Goal: Check status

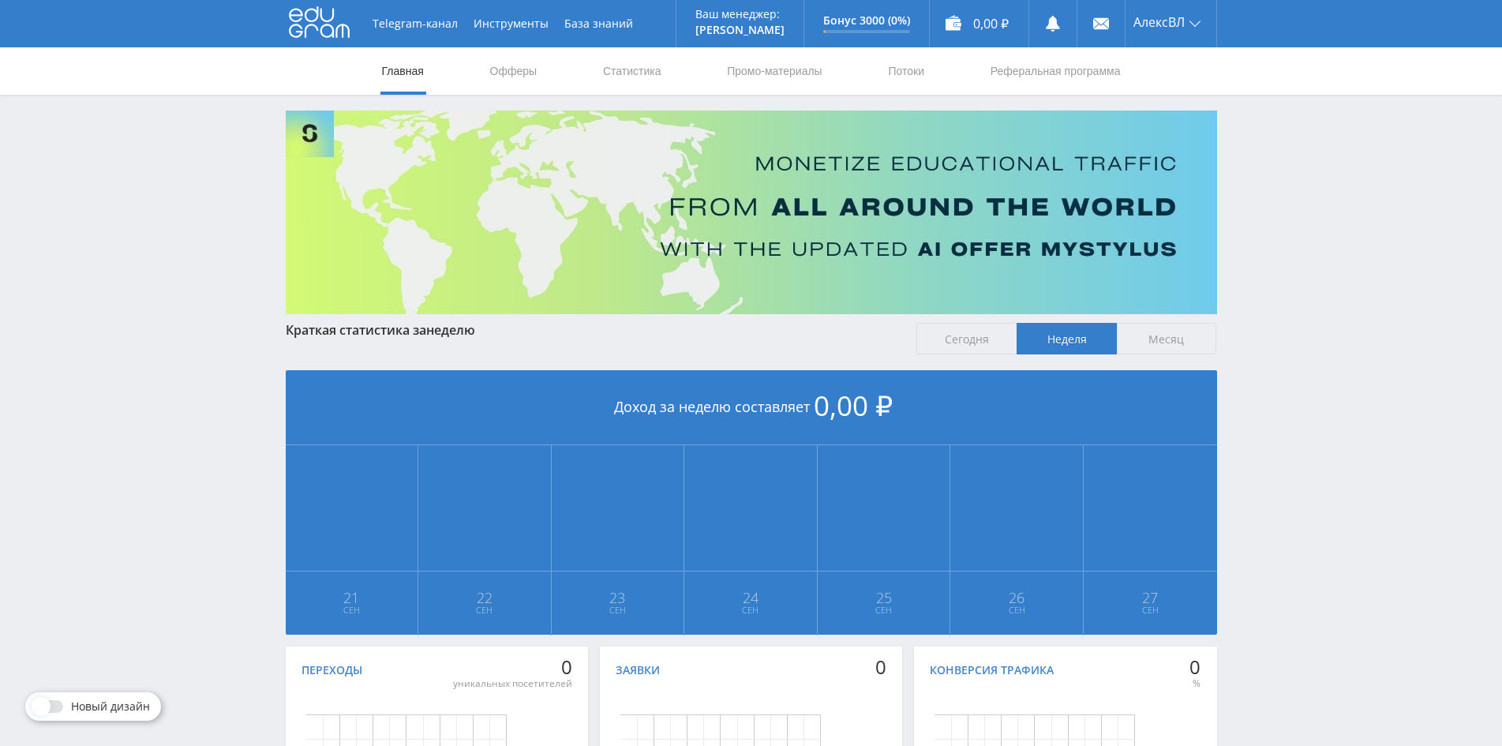
drag, startPoint x: 879, startPoint y: 103, endPoint x: 1381, endPoint y: 361, distance: 564.1
click at [1397, 372] on div "Telegram-канал Инструменты База знаний Ваш менеджер: [PERSON_NAME] Online @edug…" at bounding box center [751, 468] width 1502 height 937
click at [499, 69] on link "Офферы" at bounding box center [514, 70] width 51 height 47
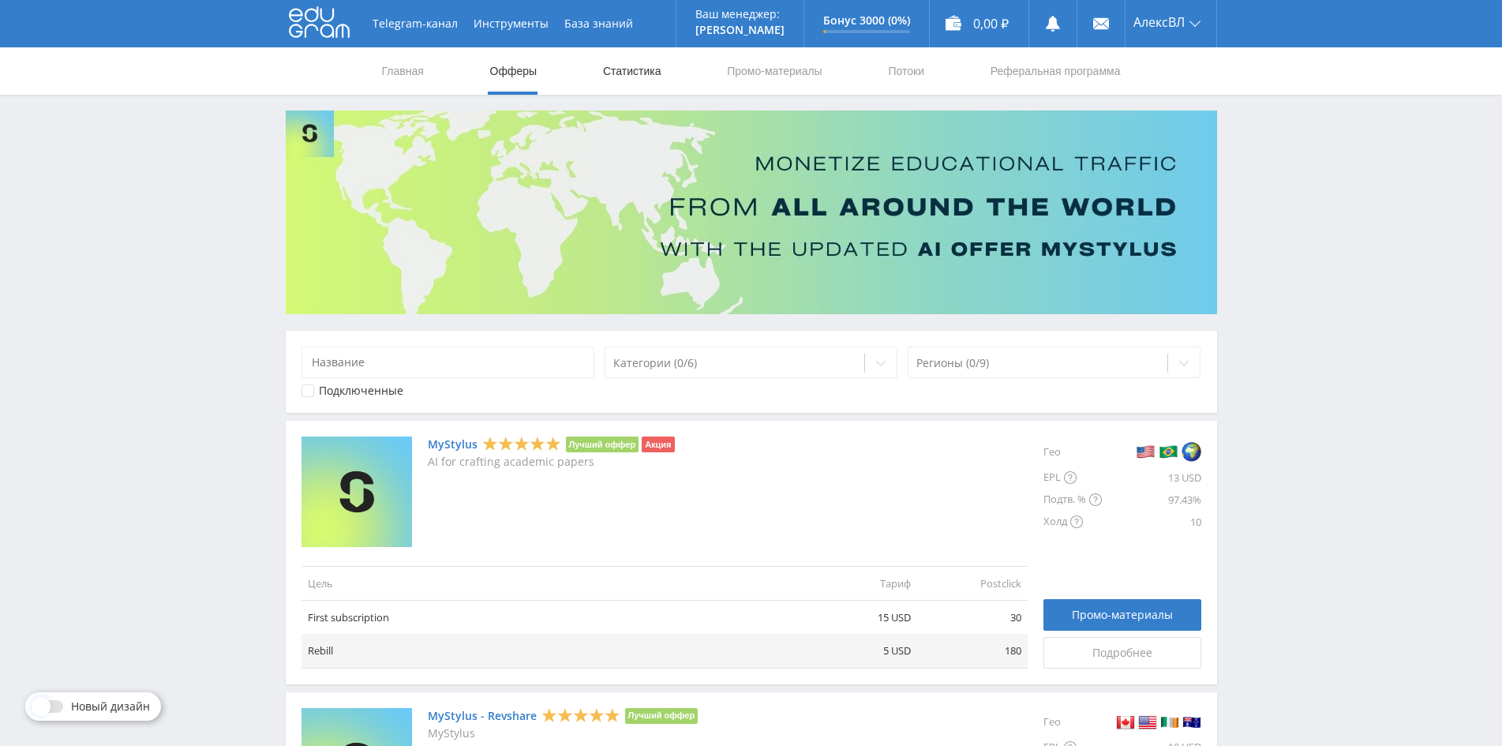
click at [633, 77] on link "Статистика" at bounding box center [632, 70] width 62 height 47
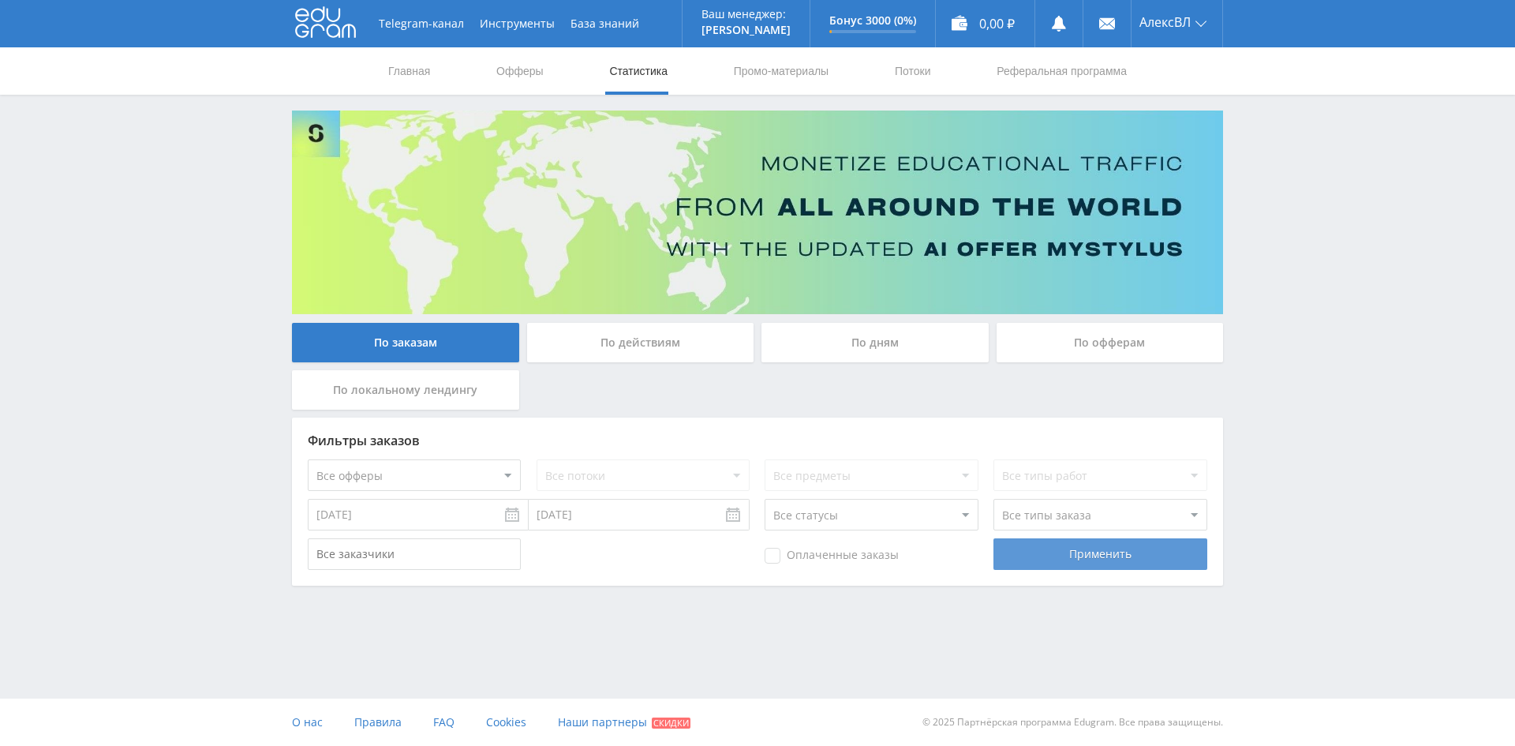
click at [1036, 556] on div "Применить" at bounding box center [1100, 554] width 213 height 32
click at [651, 339] on div "По действиям" at bounding box center [640, 342] width 227 height 39
click at [0, 0] on input "По действиям" at bounding box center [0, 0] width 0 height 0
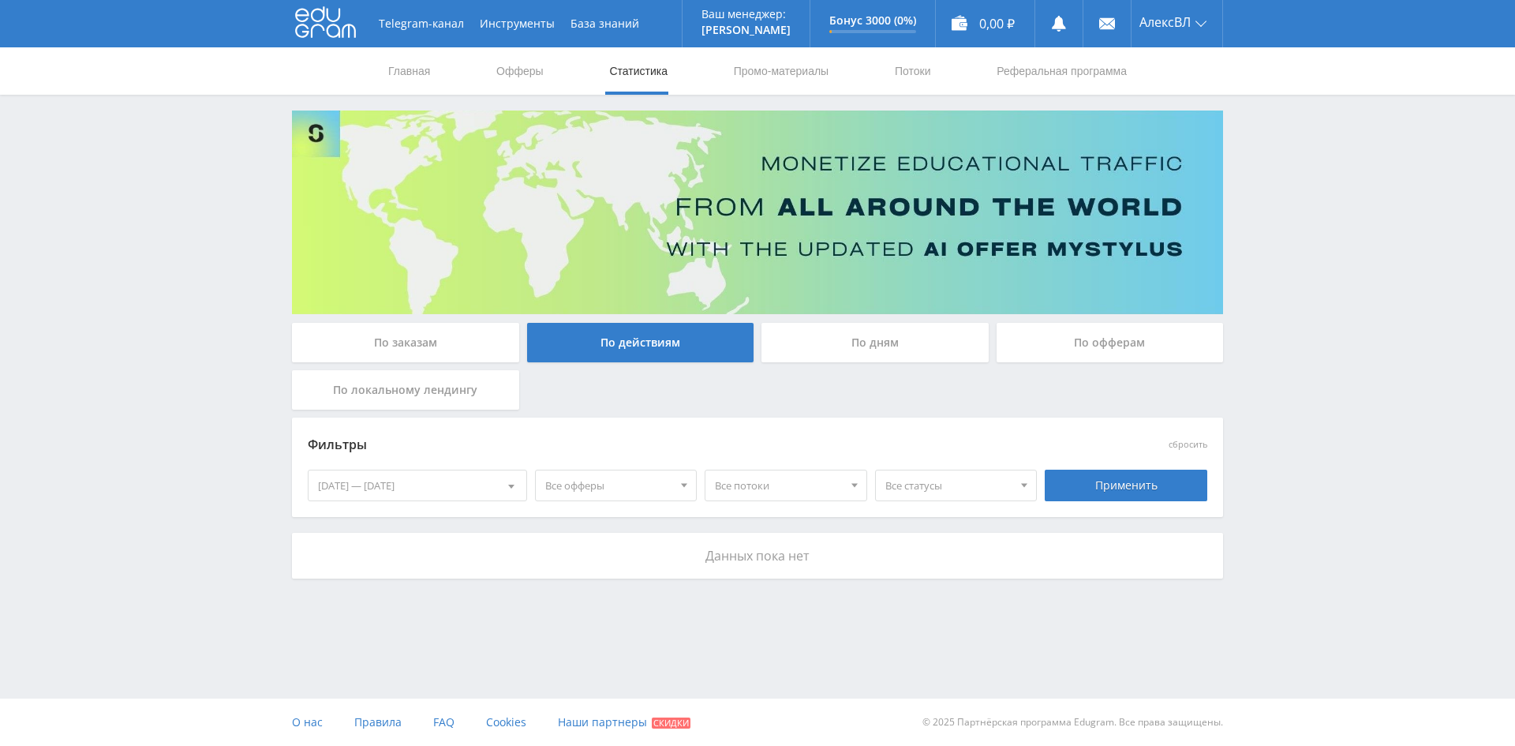
click at [820, 338] on div "По дням" at bounding box center [875, 342] width 227 height 39
click at [0, 0] on input "По дням" at bounding box center [0, 0] width 0 height 0
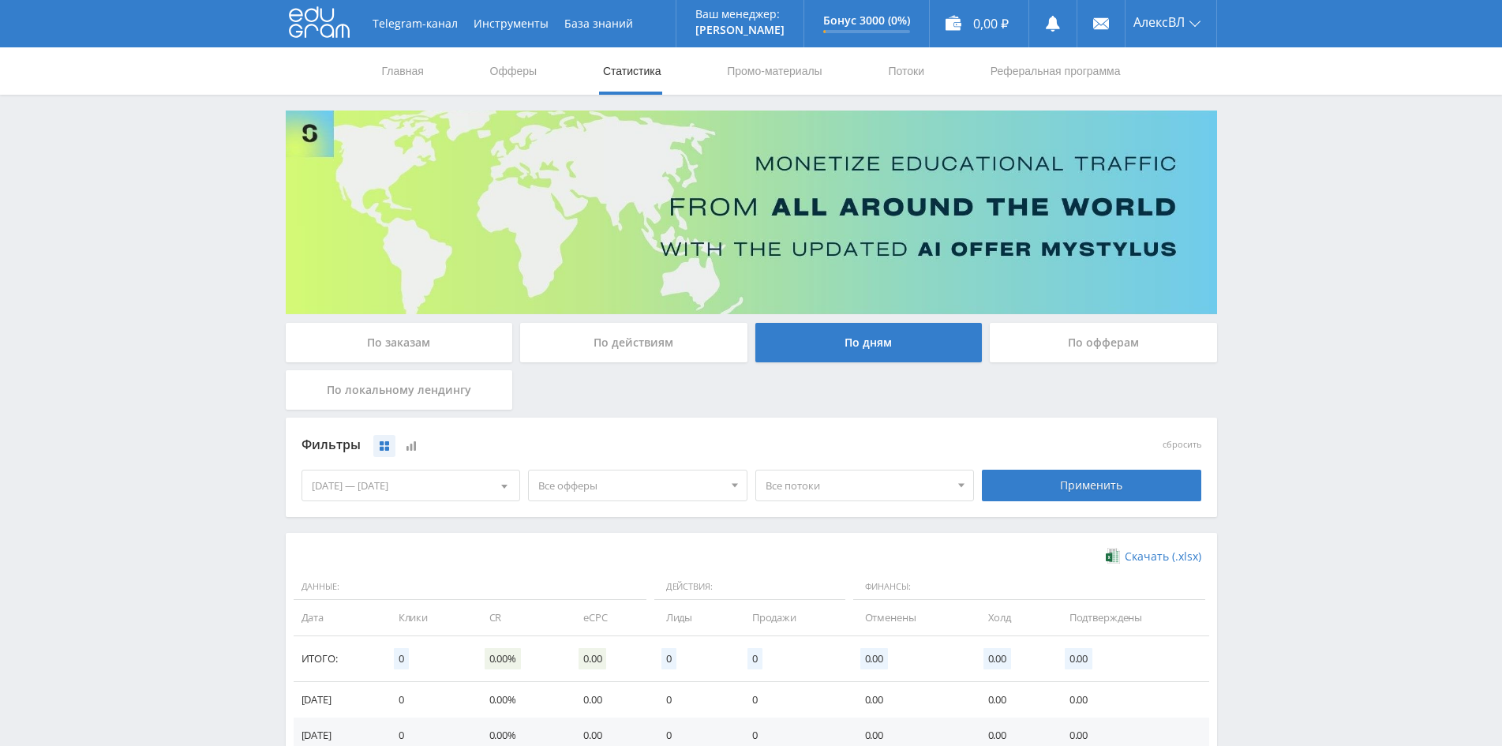
click at [1092, 347] on div "По офферам" at bounding box center [1103, 342] width 227 height 39
click at [0, 0] on input "По офферам" at bounding box center [0, 0] width 0 height 0
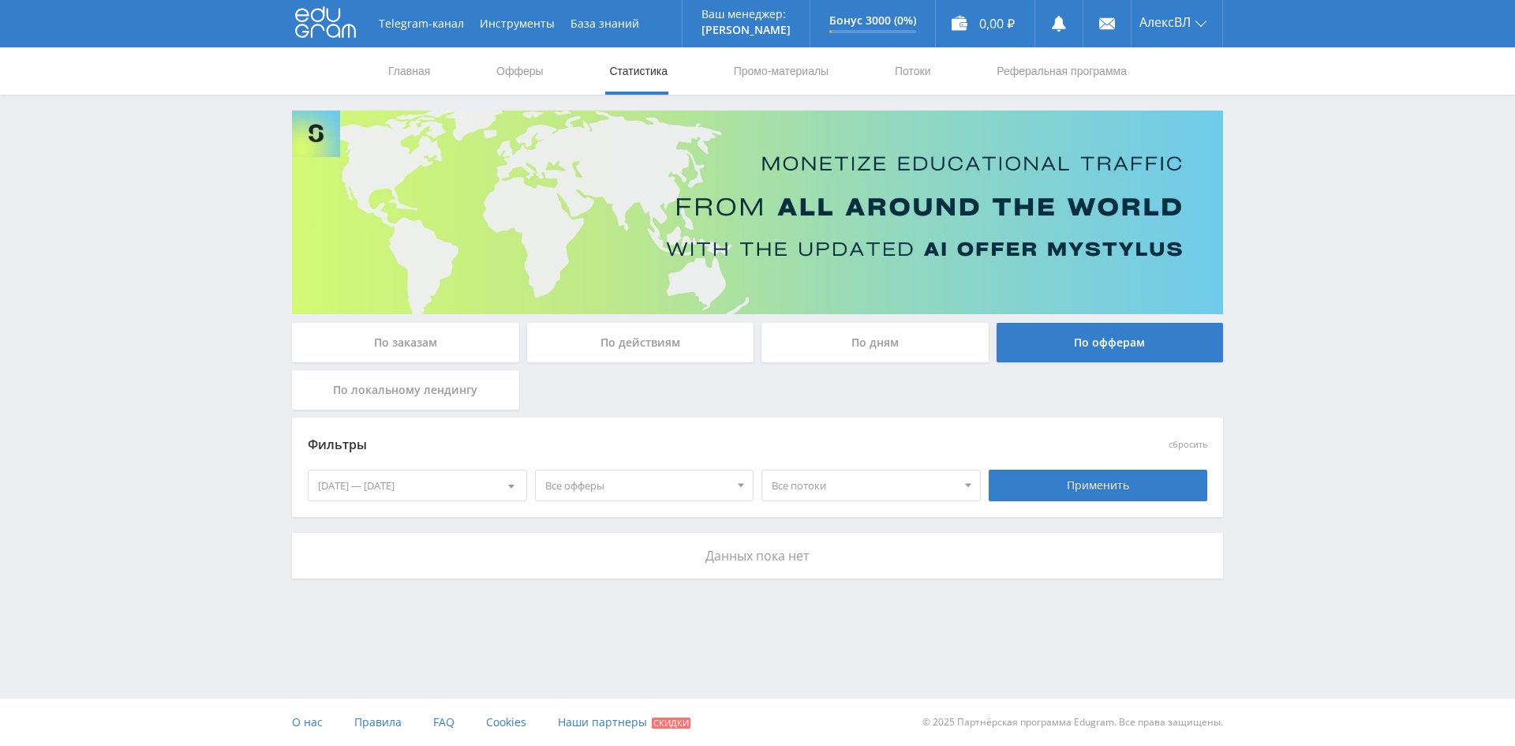
click at [403, 392] on div "По локальному лендингу" at bounding box center [405, 389] width 227 height 39
click at [0, 0] on input "По локальному лендингу" at bounding box center [0, 0] width 0 height 0
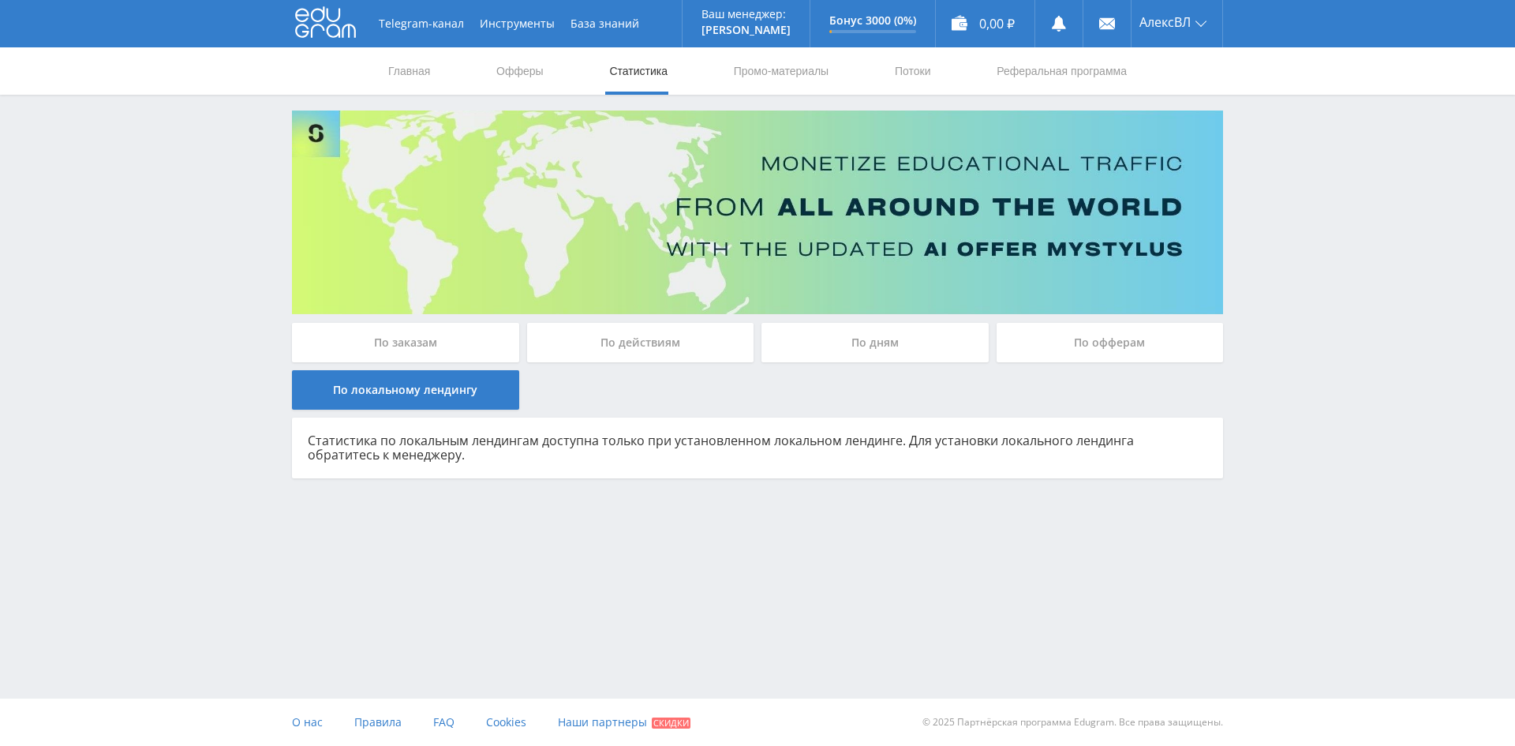
click at [424, 462] on div "Статистика по локальным лендингам доступна только при установленном локальном л…" at bounding box center [757, 448] width 931 height 61
click at [906, 347] on div "По дням" at bounding box center [875, 342] width 227 height 39
click at [0, 0] on input "По дням" at bounding box center [0, 0] width 0 height 0
